Goal: Find specific page/section: Find specific page/section

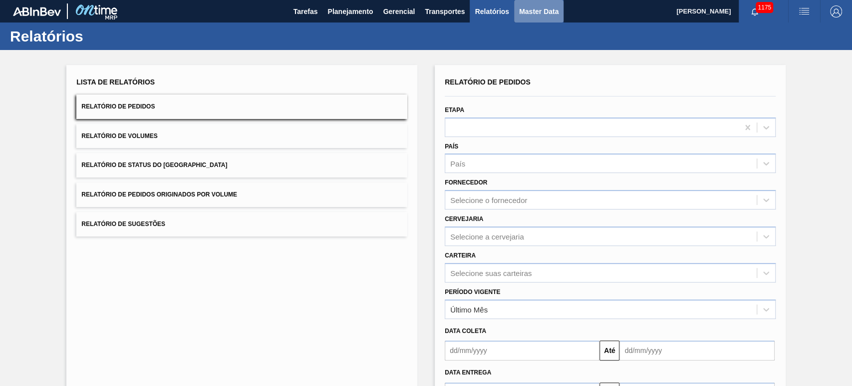
click at [554, 8] on span "Master Data" at bounding box center [538, 11] width 39 height 12
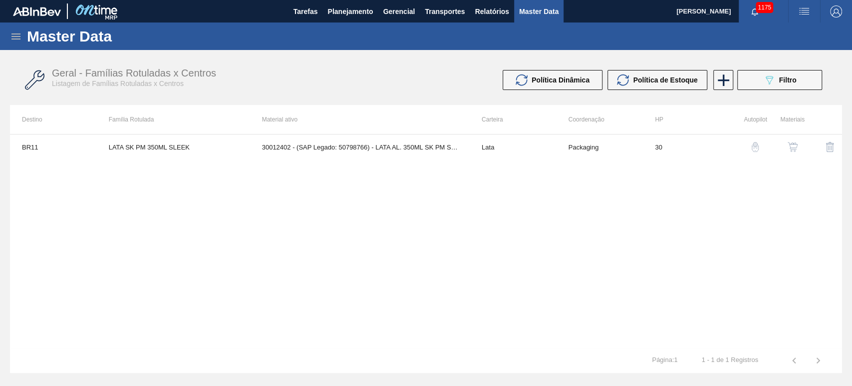
click at [19, 39] on icon at bounding box center [16, 36] width 12 height 12
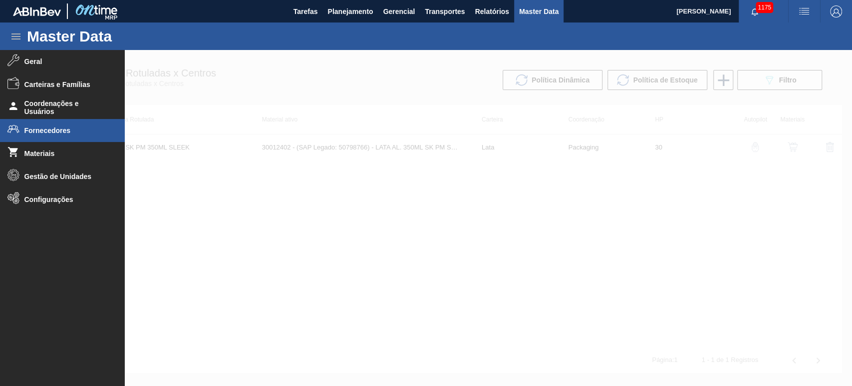
click at [47, 136] on li "Fornecedores" at bounding box center [62, 130] width 125 height 23
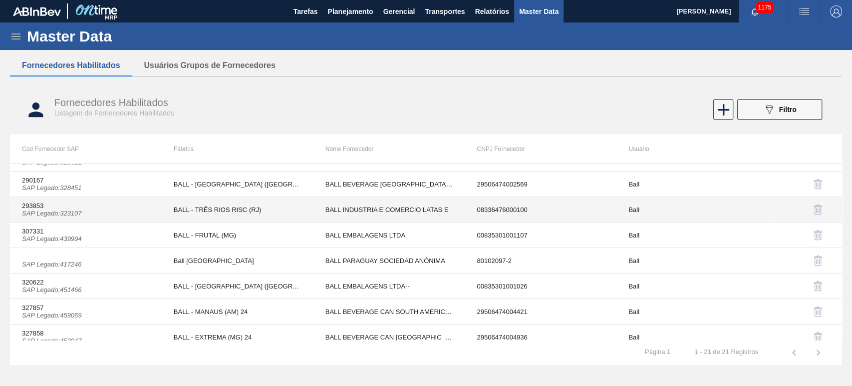
scroll to position [357, 0]
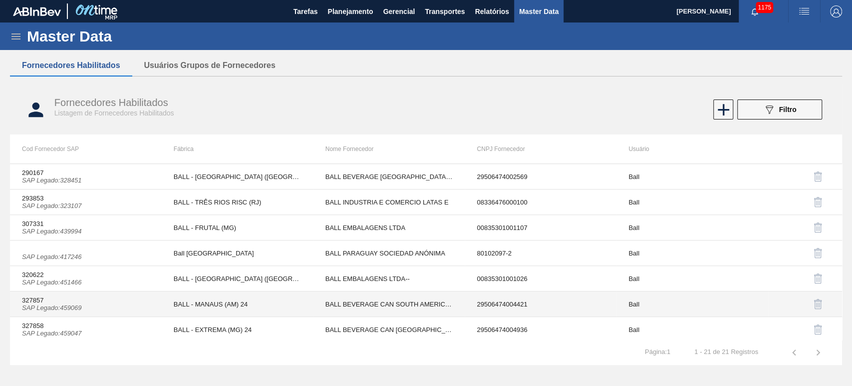
click at [217, 301] on td "BALL - MANAUS (AM) 24" at bounding box center [238, 303] width 152 height 25
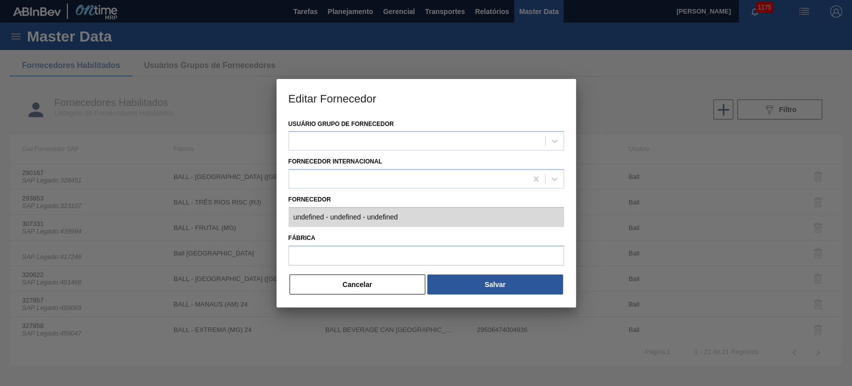
type input "327857 (SAP Legado: 459069) - BALL BEVERAGE CAN SOUTH AMERICA LTD-- - 295064740…"
type input "BALL - MANAUS (AM) 24"
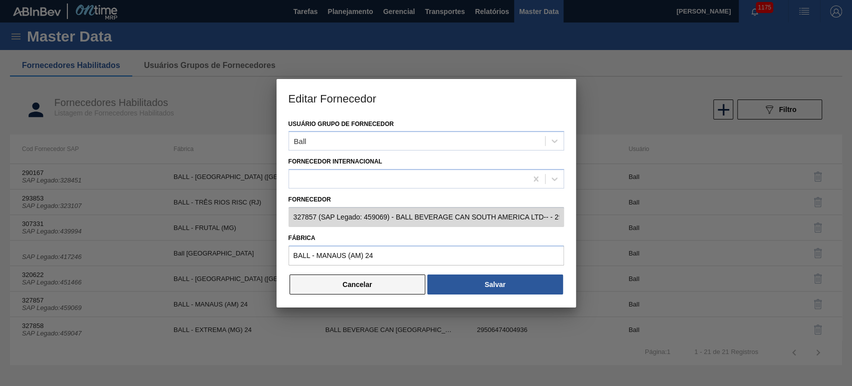
click at [355, 286] on button "Cancelar" at bounding box center [358, 284] width 136 height 20
